Goal: Information Seeking & Learning: Find specific fact

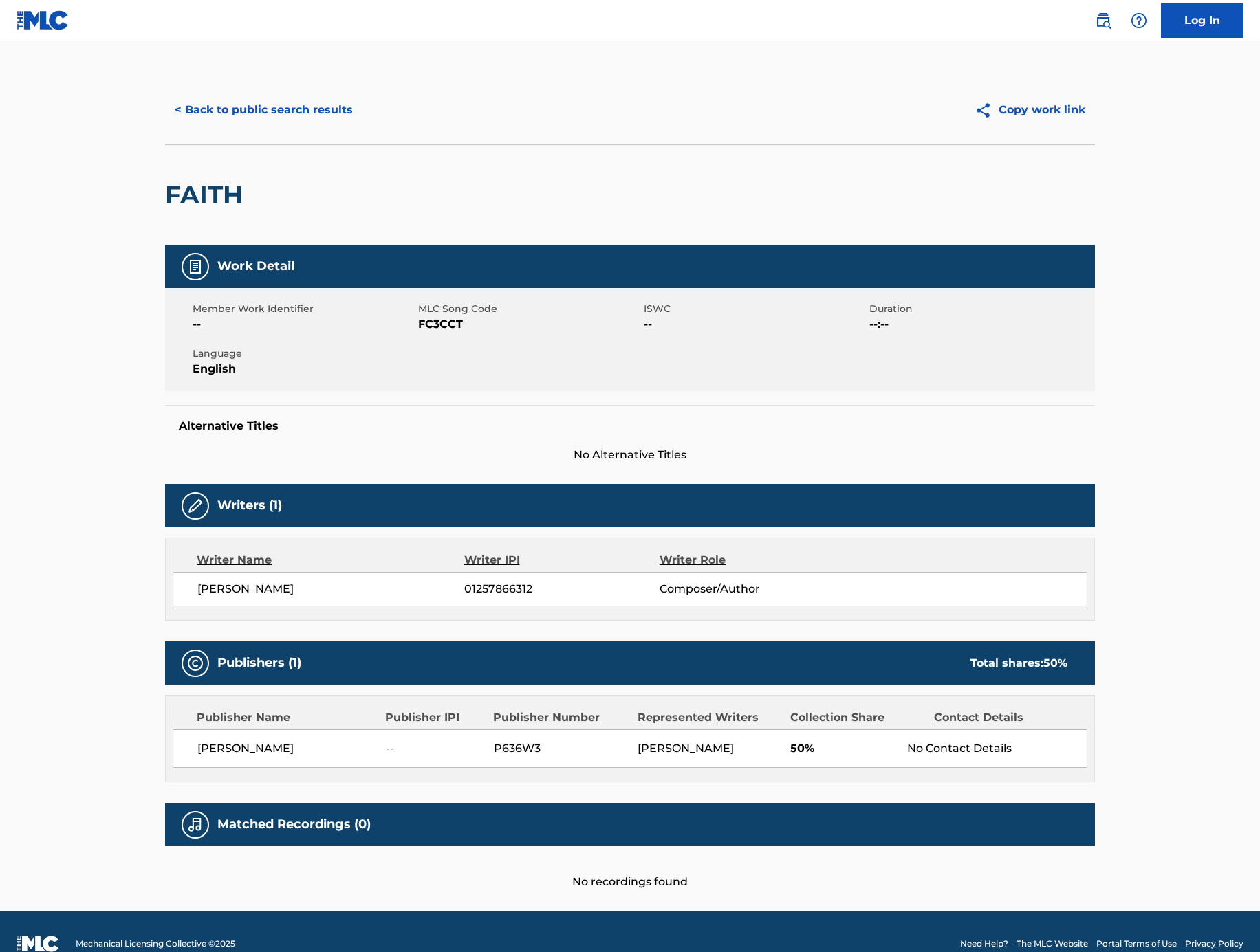
click at [276, 111] on button "< Back to public search results" at bounding box center [263, 110] width 197 height 34
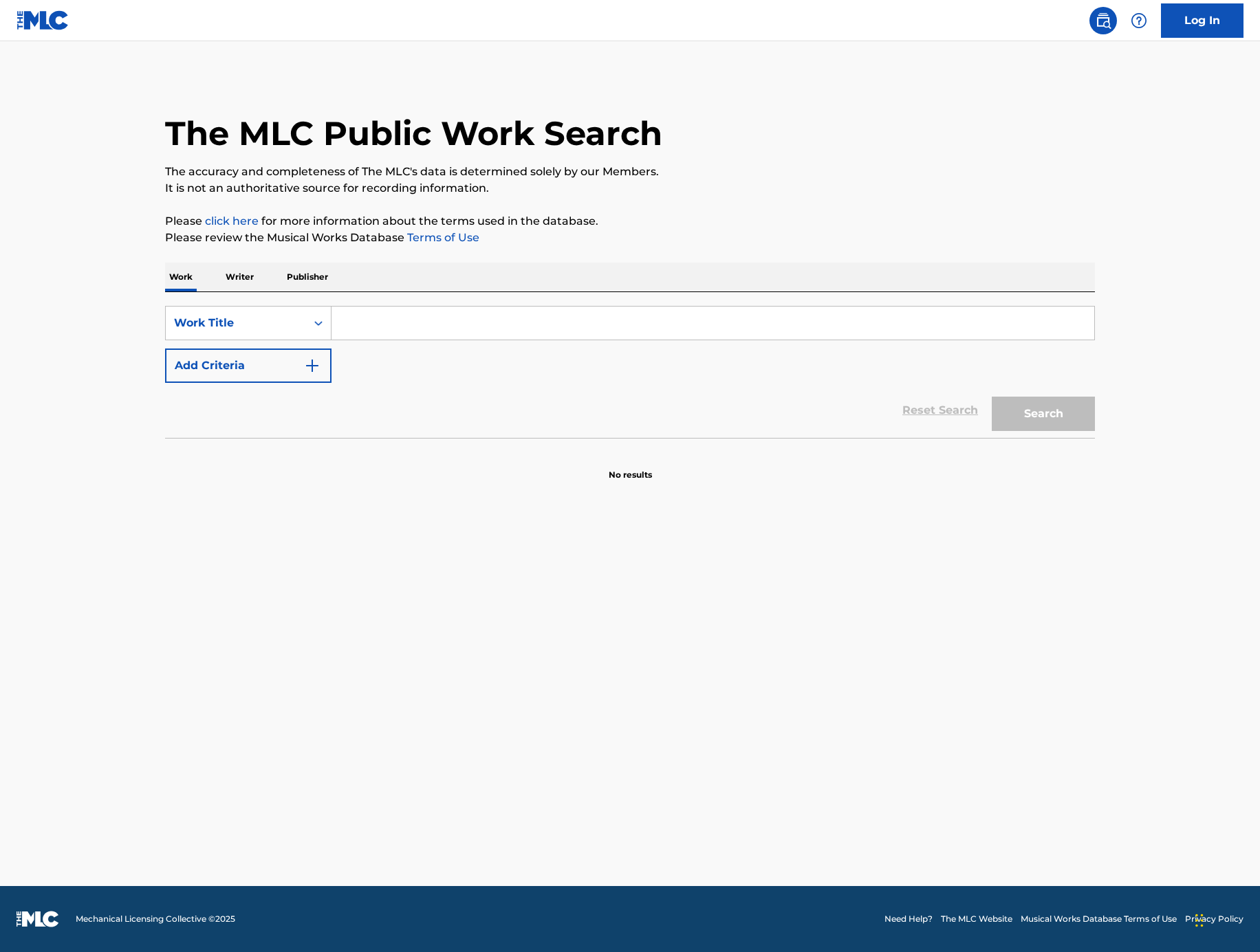
click at [308, 385] on div "Reset Search Search" at bounding box center [630, 410] width 930 height 55
click at [324, 373] on button "Add Criteria" at bounding box center [248, 366] width 166 height 34
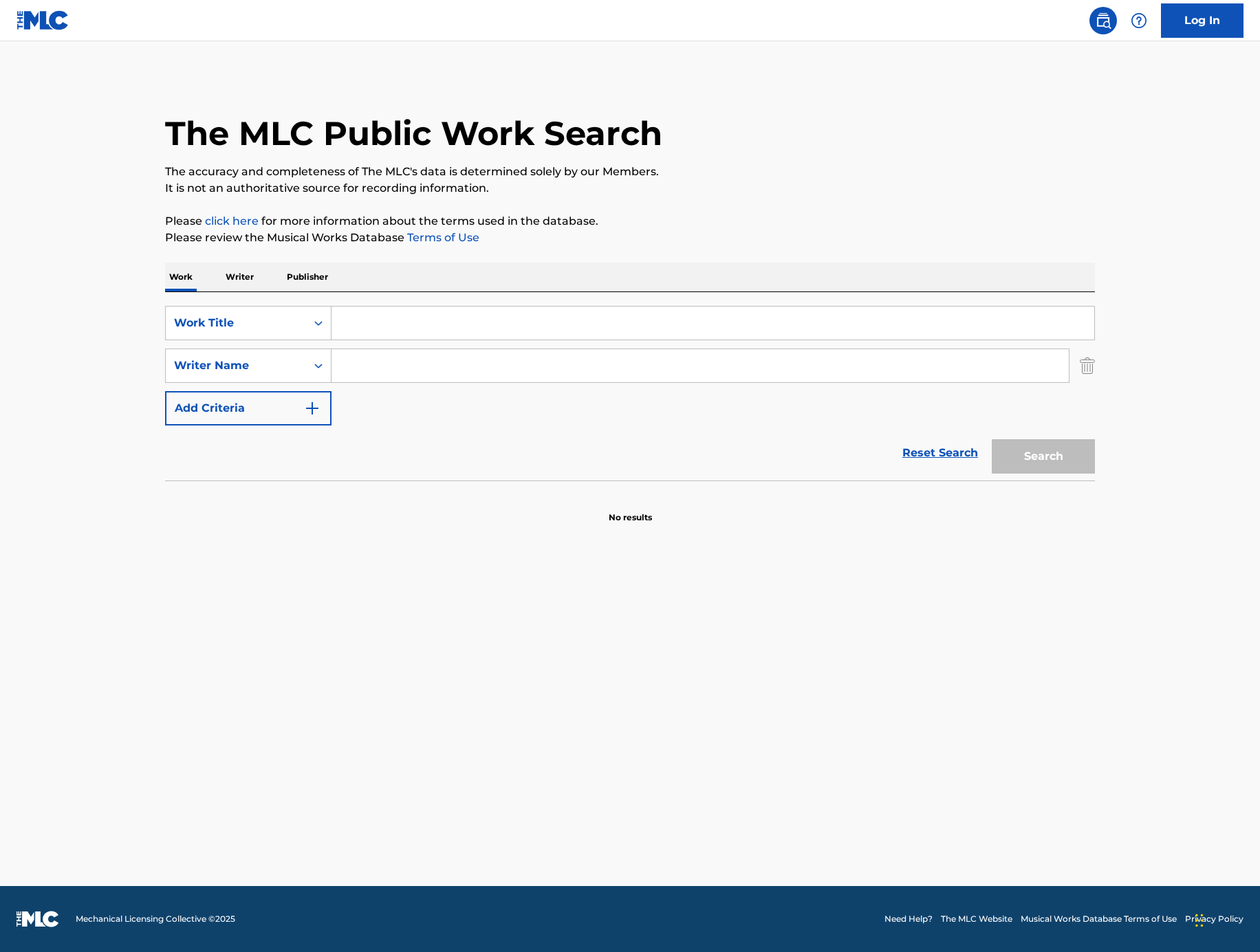
click at [428, 360] on input "Search Form" at bounding box center [700, 366] width 737 height 33
paste input "Connor [PERSON_NAME]"
type input "Connor [PERSON_NAME]"
click at [636, 329] on input "Search Form" at bounding box center [713, 323] width 763 height 33
paste input "Count on Me"
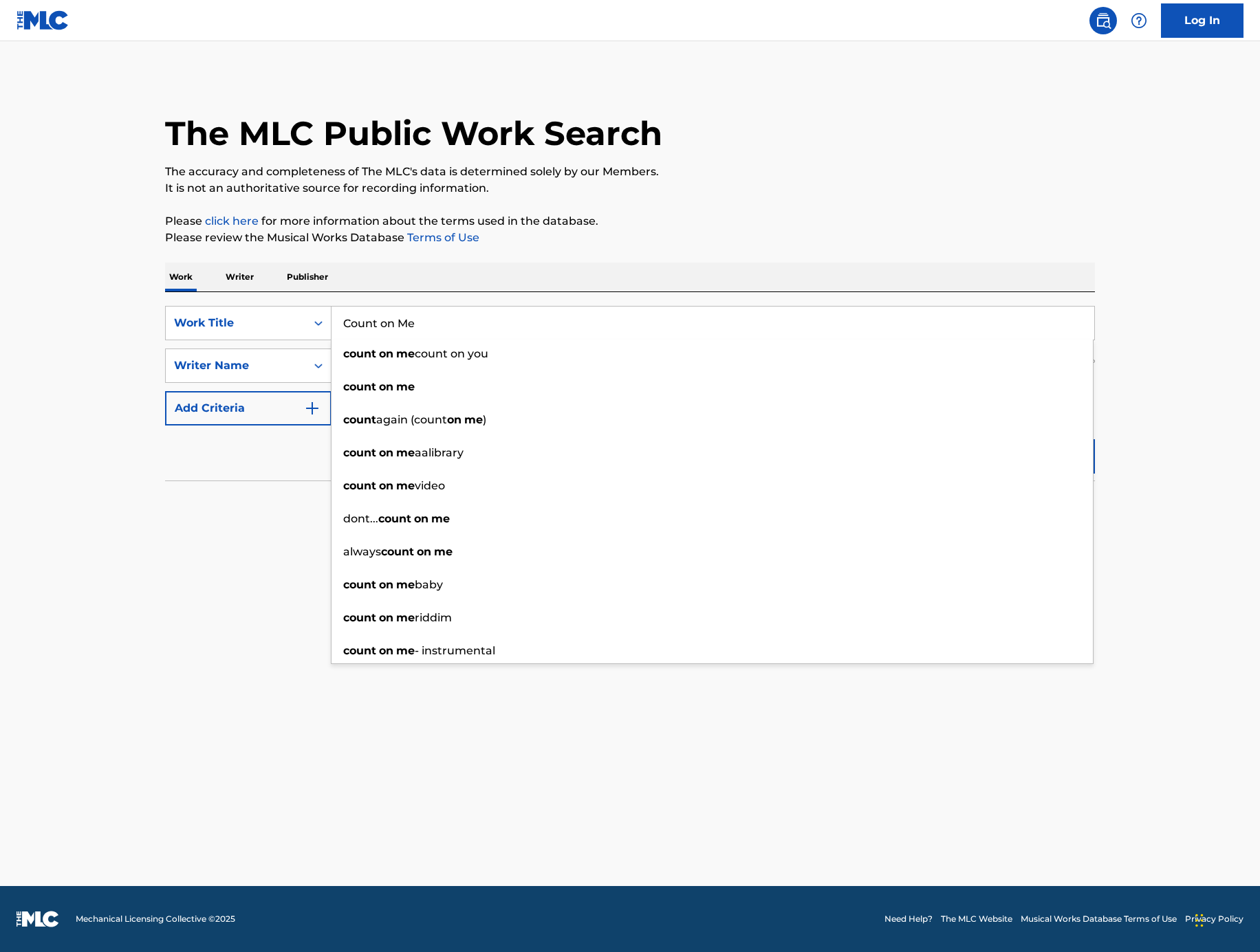
type input "Count on Me"
click at [1166, 402] on main "The MLC Public Work Search The accuracy and completeness of The MLC's data is d…" at bounding box center [630, 464] width 1260 height 845
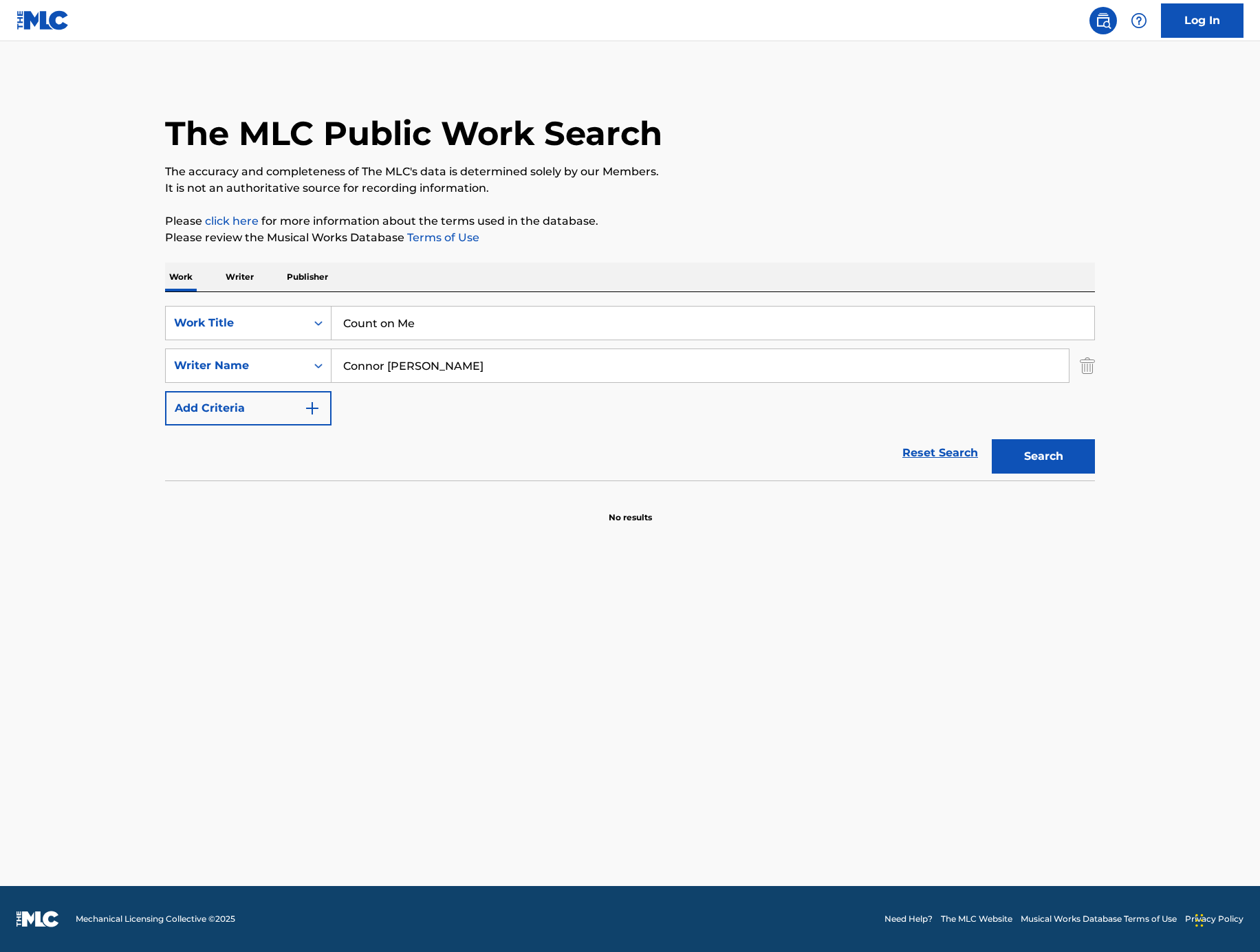
click at [1063, 442] on button "Search" at bounding box center [1043, 456] width 103 height 34
click at [517, 355] on input "Connor [PERSON_NAME]" at bounding box center [700, 366] width 737 height 33
paste input "[PERSON_NAME]"
click at [1085, 453] on button "Search" at bounding box center [1043, 456] width 103 height 34
click at [565, 360] on input "[PERSON_NAME]" at bounding box center [700, 366] width 737 height 33
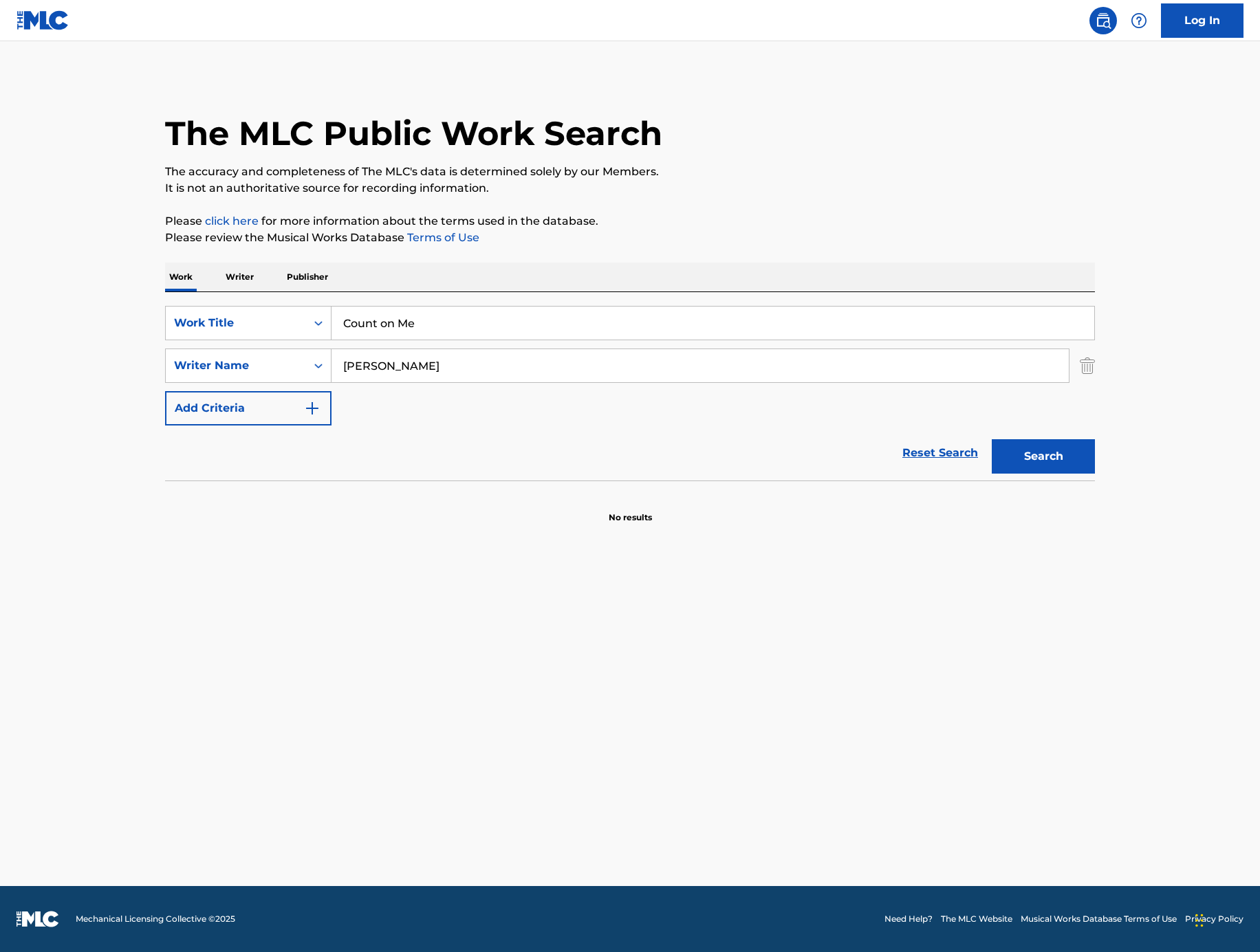
paste input "[PERSON_NAME]"
click at [1074, 450] on button "Search" at bounding box center [1043, 456] width 103 height 34
click at [547, 369] on input "[PERSON_NAME]" at bounding box center [700, 366] width 737 height 33
paste input "[PERSON_NAME]"
click at [1099, 467] on div "The MLC Public Work Search The accuracy and completeness of The MLC's data is d…" at bounding box center [630, 299] width 963 height 448
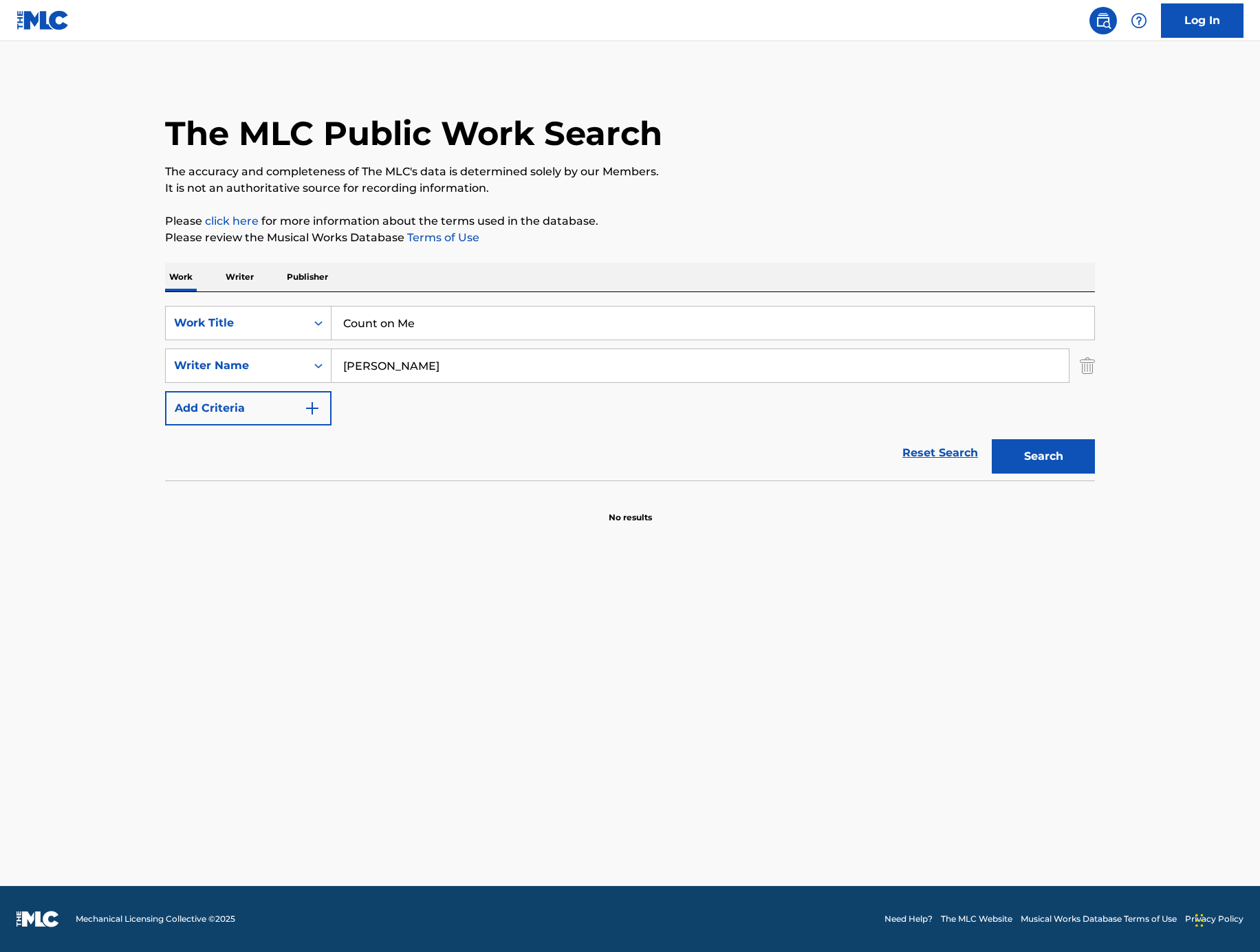
click at [1026, 444] on button "Search" at bounding box center [1043, 456] width 103 height 34
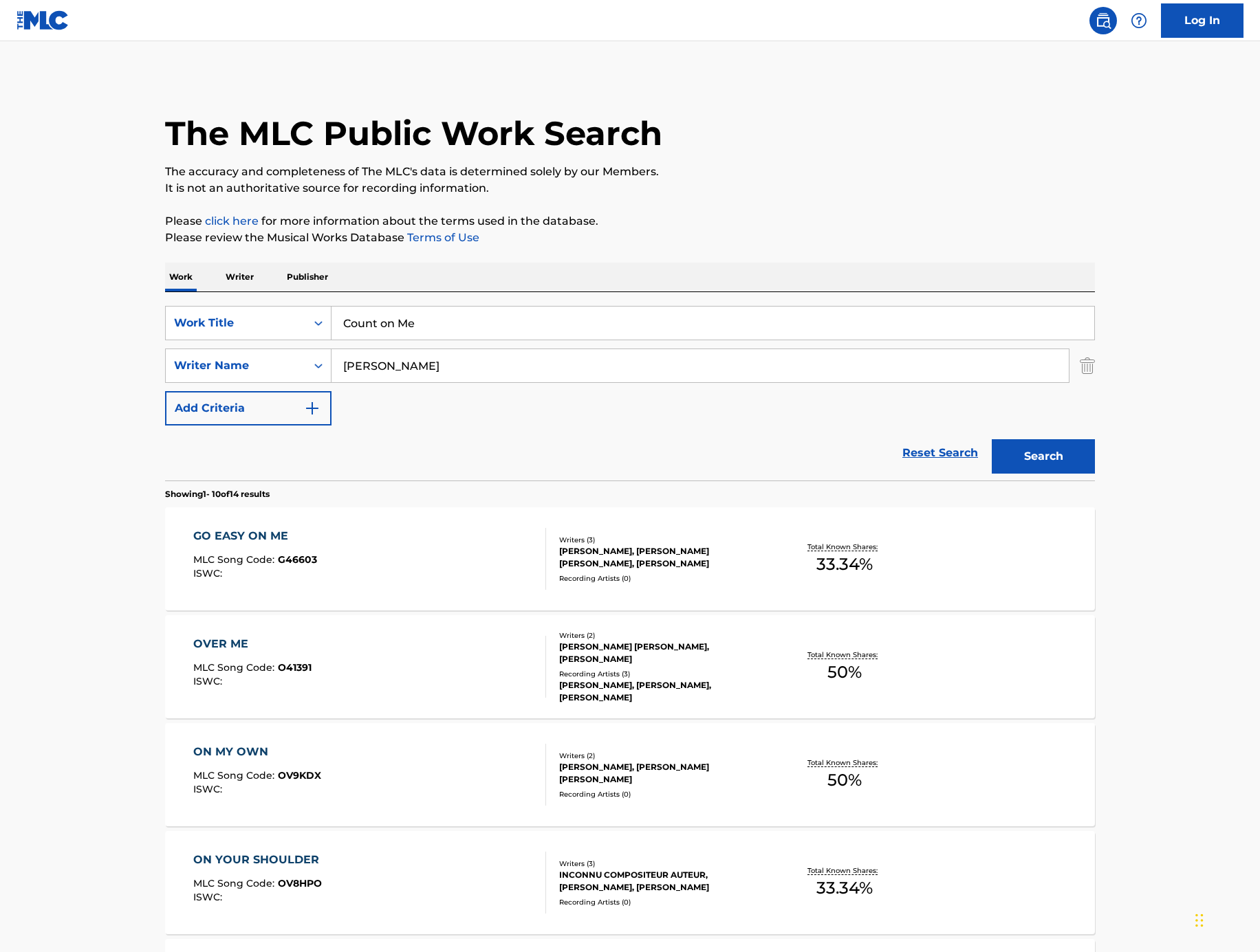
click at [615, 375] on input "[PERSON_NAME]" at bounding box center [700, 366] width 737 height 33
paste input "[PERSON_NAME]"
paste input "Search Form"
click at [1076, 445] on button "Search" at bounding box center [1043, 456] width 103 height 34
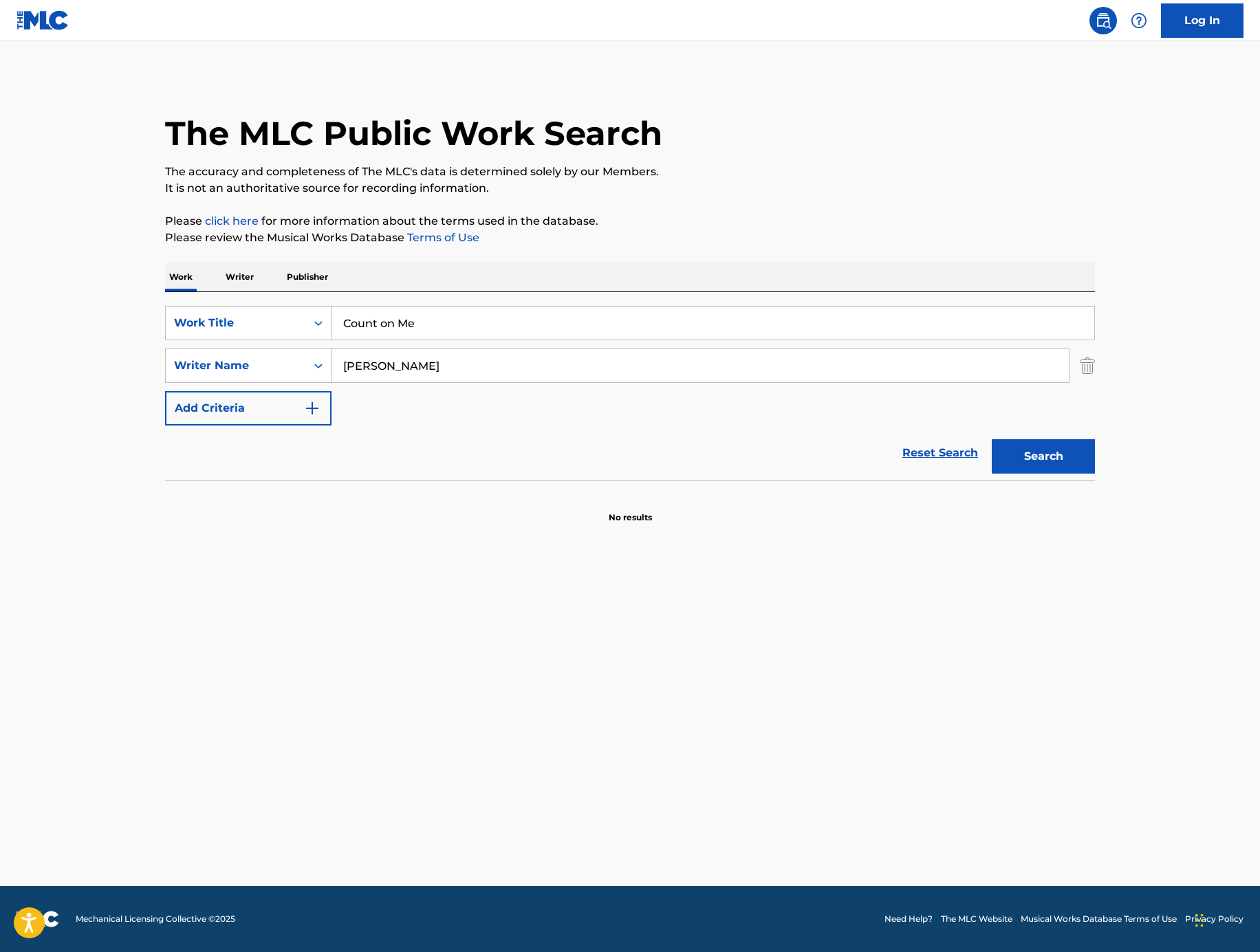
click at [578, 350] on input "[PERSON_NAME]" at bounding box center [700, 366] width 737 height 33
click at [577, 355] on input "[PERSON_NAME]" at bounding box center [700, 366] width 737 height 33
paste input "[PERSON_NAME]"
type input "[PERSON_NAME]"
click at [460, 325] on input "Count on Me" at bounding box center [713, 323] width 763 height 33
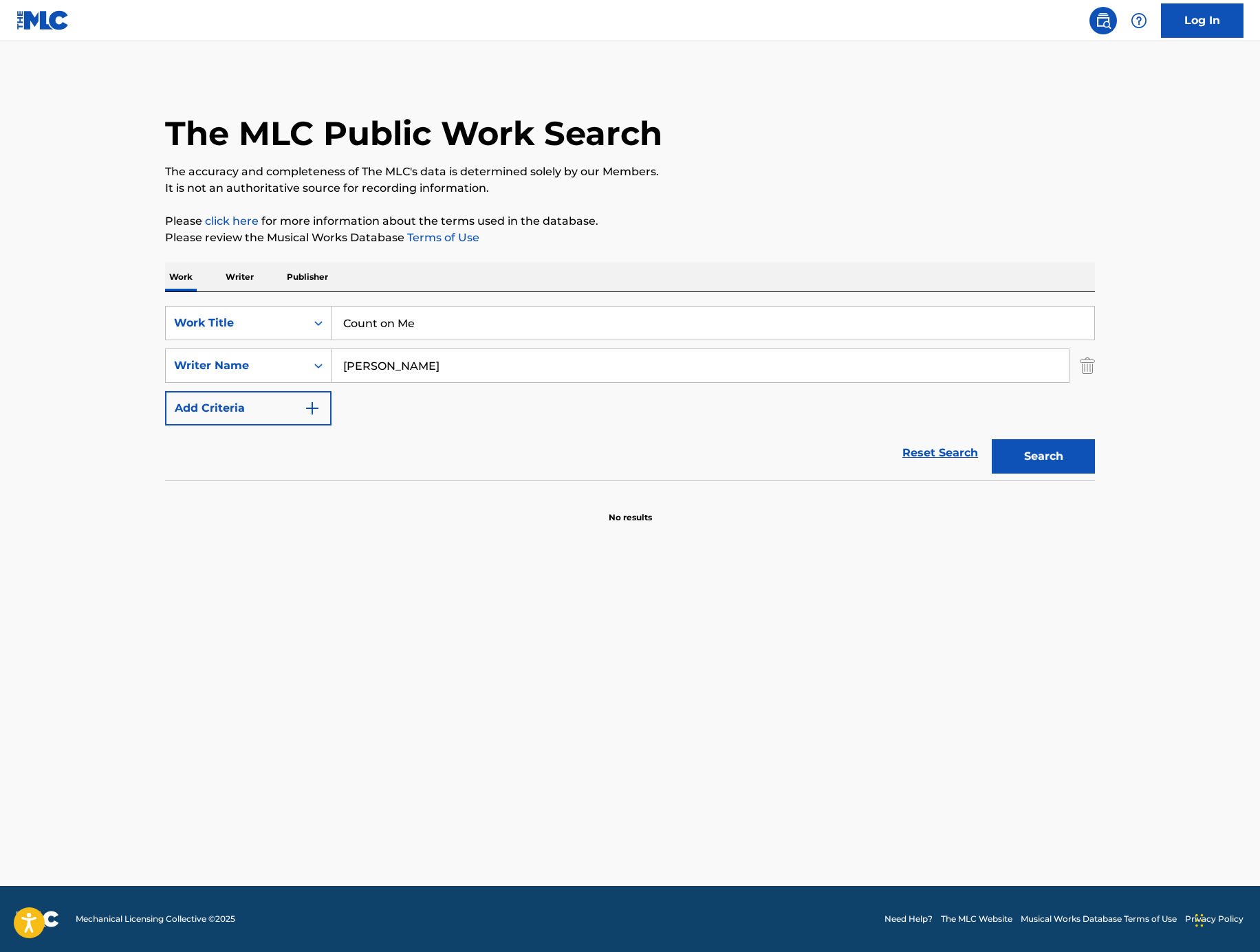
paste input "SHUTTERBUGG"
type input "SHUTTERBUGG"
click at [1169, 258] on main "The MLC Public Work Search The accuracy and completeness of The MLC's data is d…" at bounding box center [630, 464] width 1260 height 845
click at [1087, 446] on button "Search" at bounding box center [1043, 456] width 103 height 34
